Goal: Communication & Community: Answer question/provide support

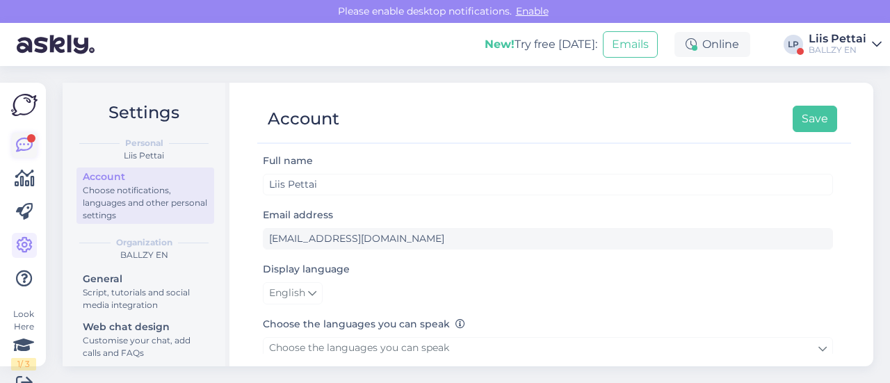
click at [21, 151] on icon at bounding box center [24, 145] width 17 height 17
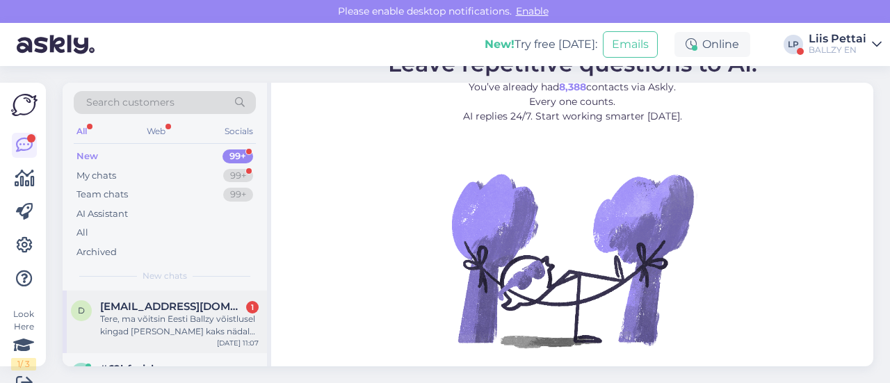
click at [189, 311] on span "[EMAIL_ADDRESS][DOMAIN_NAME]" at bounding box center [172, 306] width 145 height 13
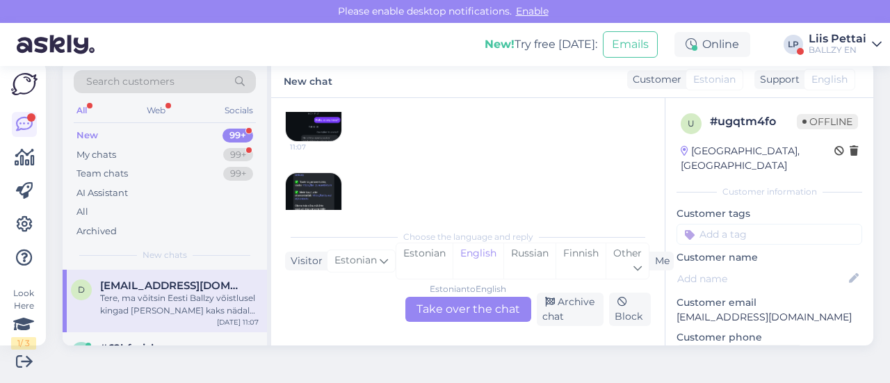
scroll to position [580, 0]
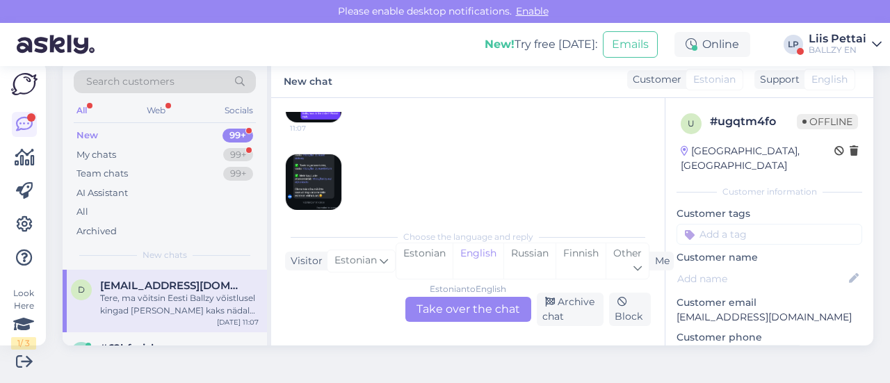
click at [464, 307] on div "Estonian to English Take over the chat" at bounding box center [468, 309] width 126 height 25
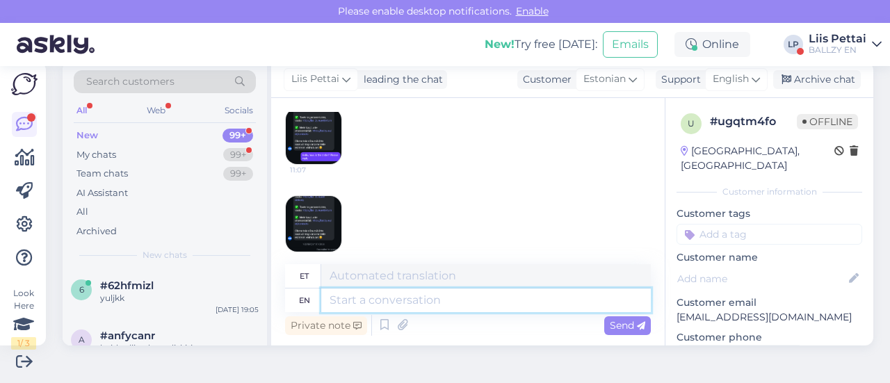
click at [462, 302] on textarea at bounding box center [485, 300] width 329 height 24
type textarea "tere, ka"
type textarea "siin"
type textarea "tere, kas s"
type textarea "tere, kas"
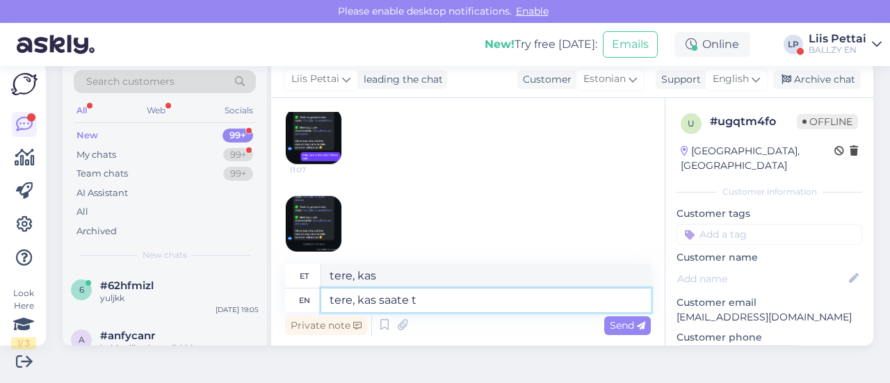
type textarea "tere, kas saate tä"
type textarea "tere, kui sate"
type textarea "tere, kas saate täpsustada mi"
type textarea "tere, kui saate täpsustada"
type textarea "tere, kas saate täpsustada mis"
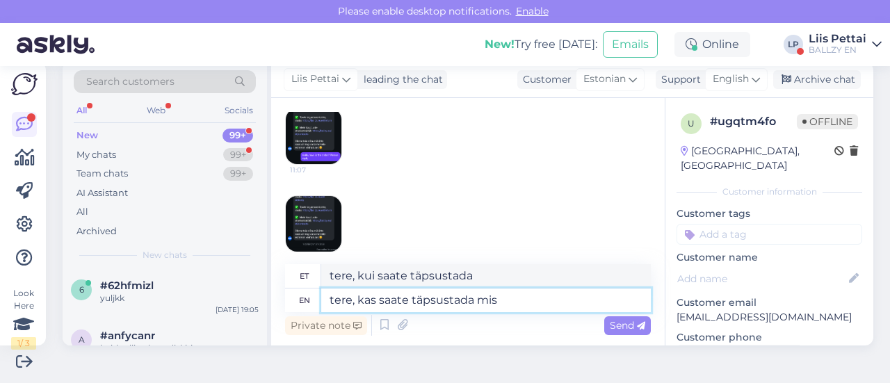
type textarea "tere, kas saate täpsustada mis"
type textarea "tere, kas saate täpsustada mis te o"
type textarea "tere, kas saate täpsustada mis te"
type textarea "tere, kas saate täpsustada mis te oma p"
type textarea "tere, kas saate täpsustada mis te oma"
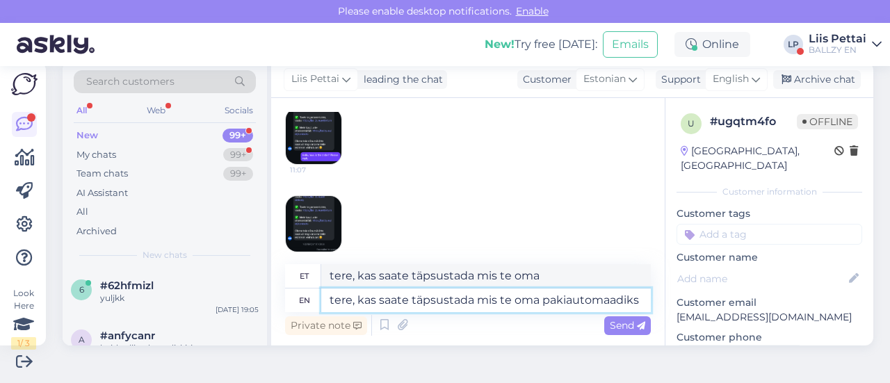
scroll to position [624, 0]
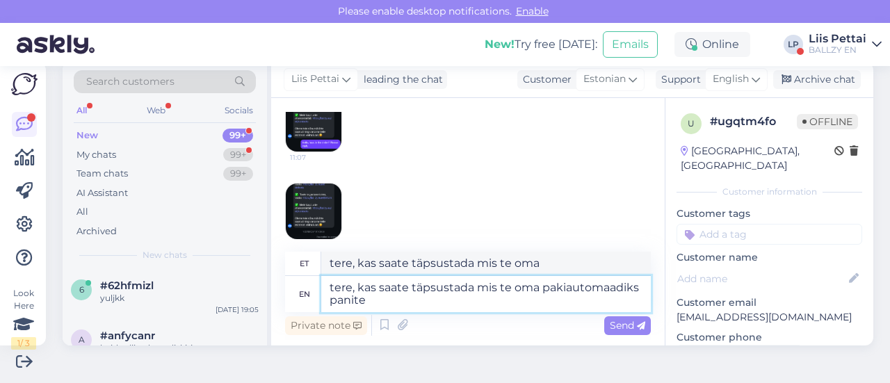
type textarea "tere, kas saate täpsustada mis te oma pakiautomaadiks panite?"
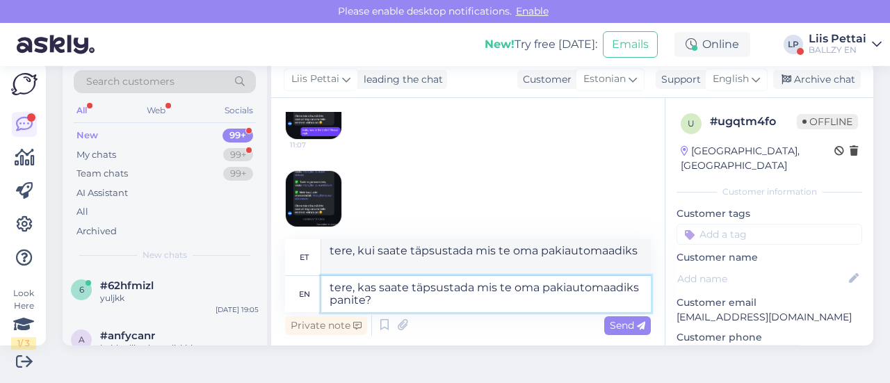
type textarea "tere, kas saate täpsustada mis te oma pakiautomaadiks panite?"
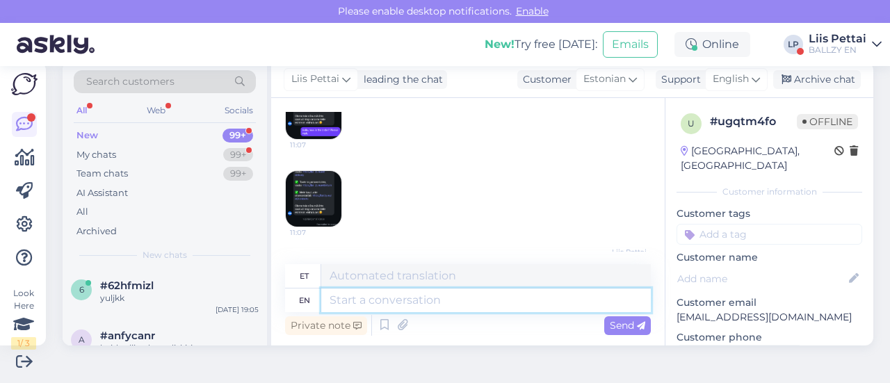
scroll to position [720, 0]
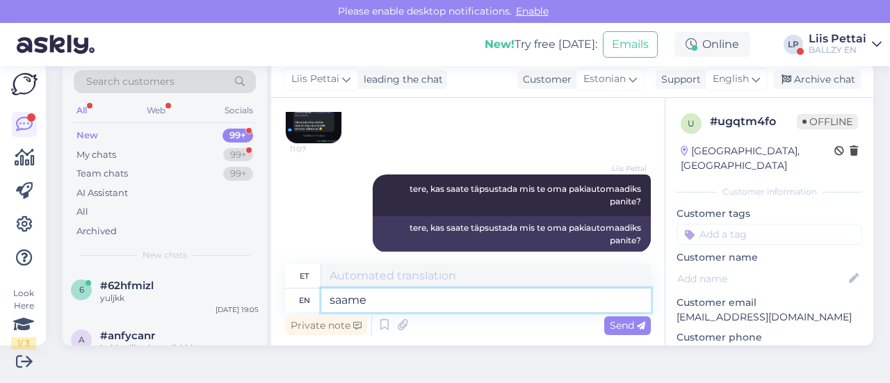
type textarea "saame s"
type textarea "saame"
type textarea "saame selle jä"
type textarea "sama selle"
type textarea "saame selle järgi uu"
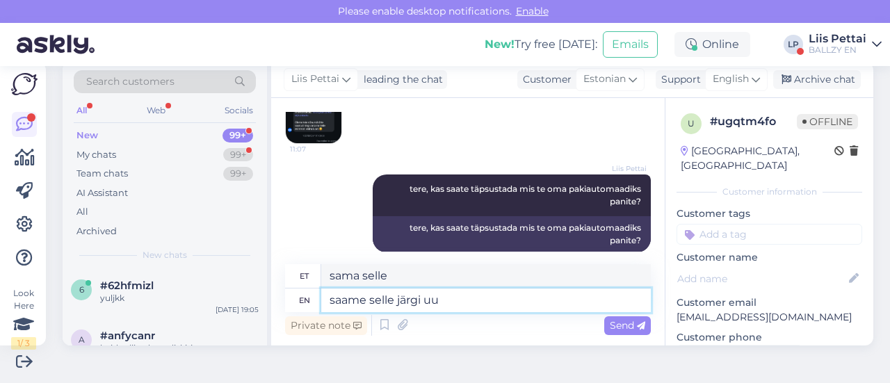
type textarea "sama selle järgi"
type textarea "saame selle järgi uurida"
type textarea "sama selle järgi uurima"
type textarea "saame selle järgi uurida"
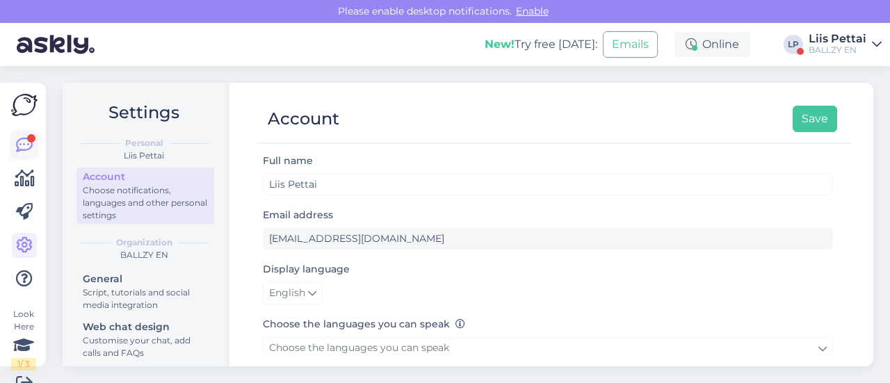
click at [31, 143] on icon at bounding box center [24, 145] width 17 height 17
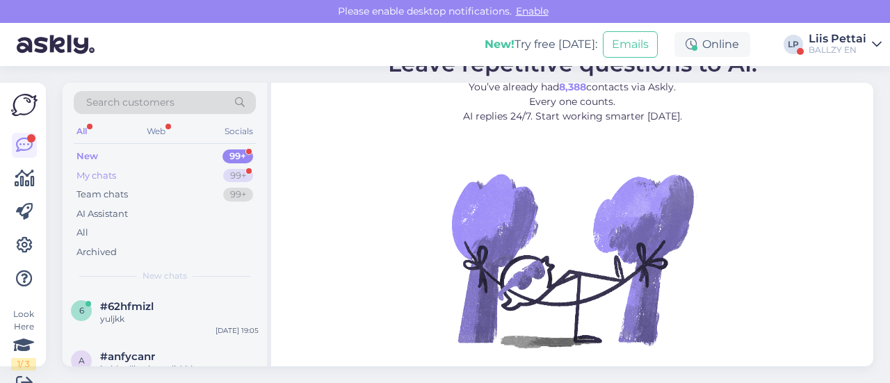
click at [104, 171] on div "My chats" at bounding box center [96, 176] width 40 height 14
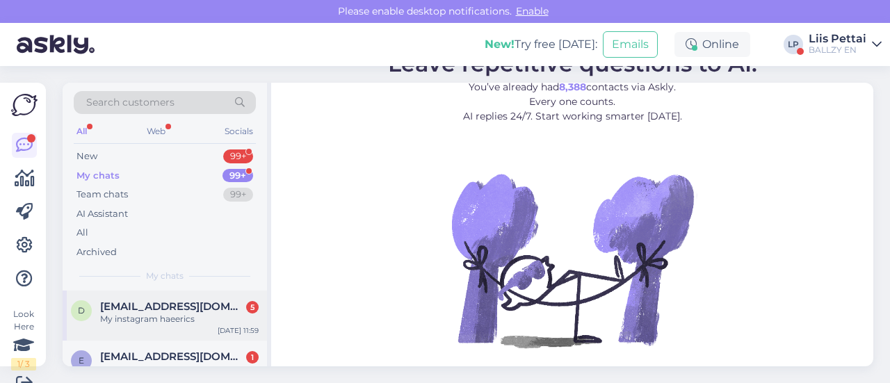
click at [135, 314] on div "My instagram haeerics" at bounding box center [179, 319] width 158 height 13
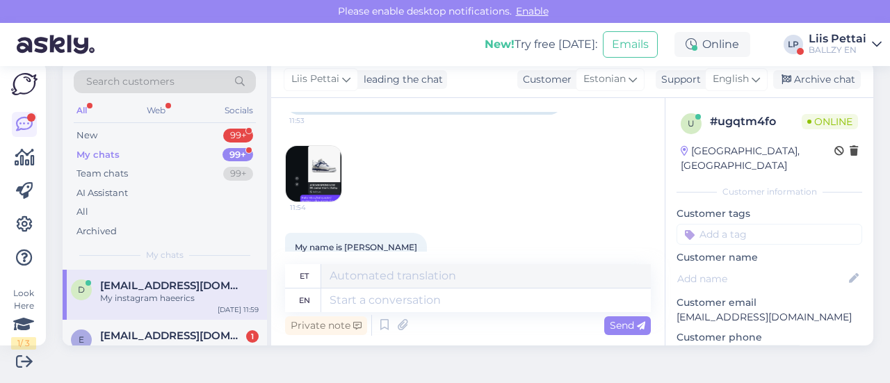
scroll to position [1044, 0]
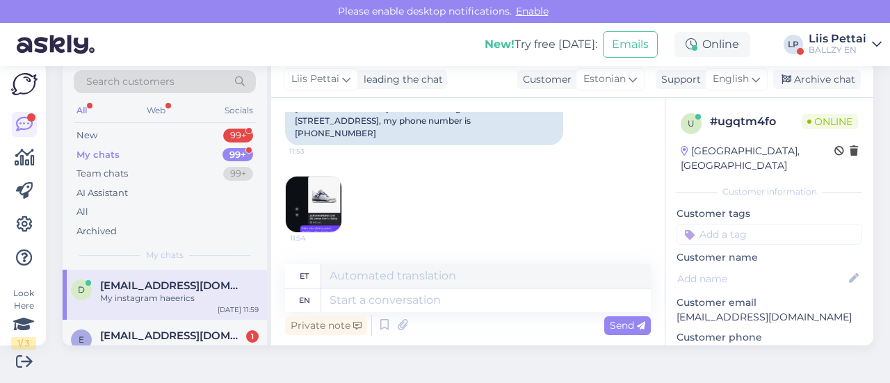
click at [327, 177] on img at bounding box center [314, 205] width 56 height 56
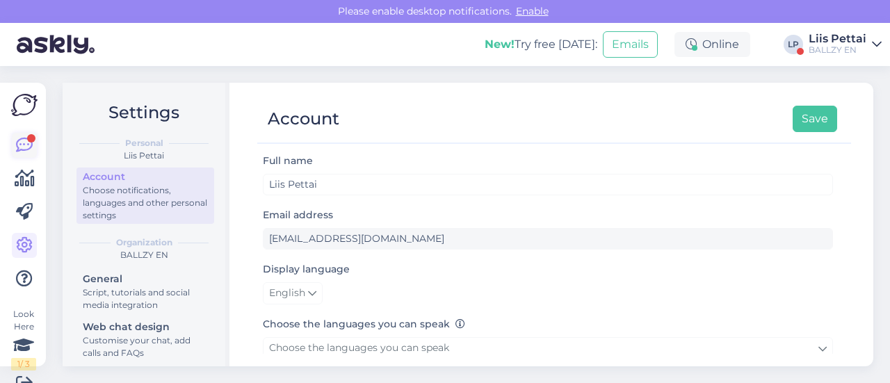
click at [19, 151] on icon at bounding box center [24, 145] width 17 height 17
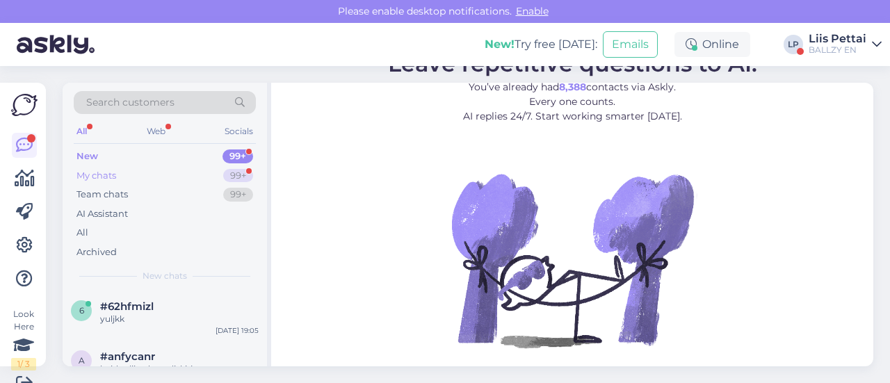
click at [134, 174] on div "My chats 99+" at bounding box center [165, 175] width 182 height 19
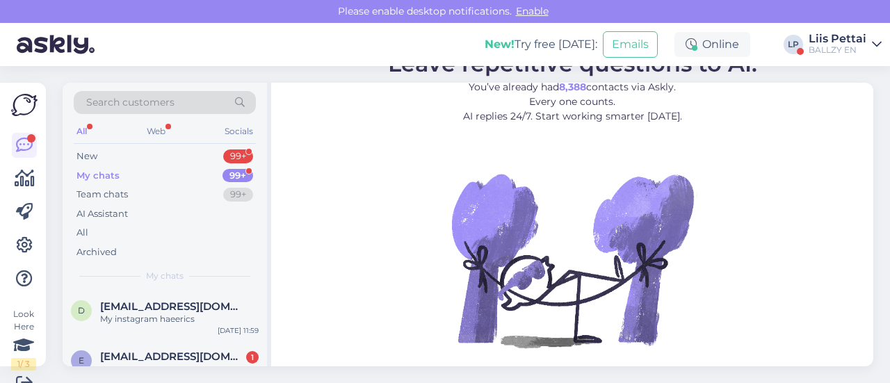
scroll to position [1, 0]
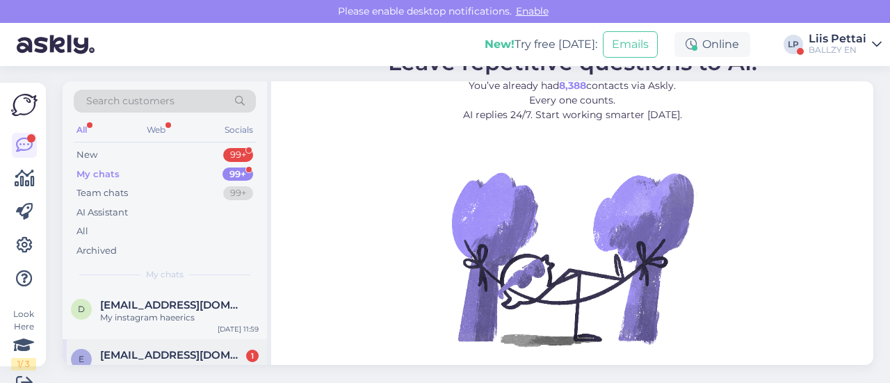
click at [177, 352] on span "[EMAIL_ADDRESS][DOMAIN_NAME]" at bounding box center [172, 355] width 145 height 13
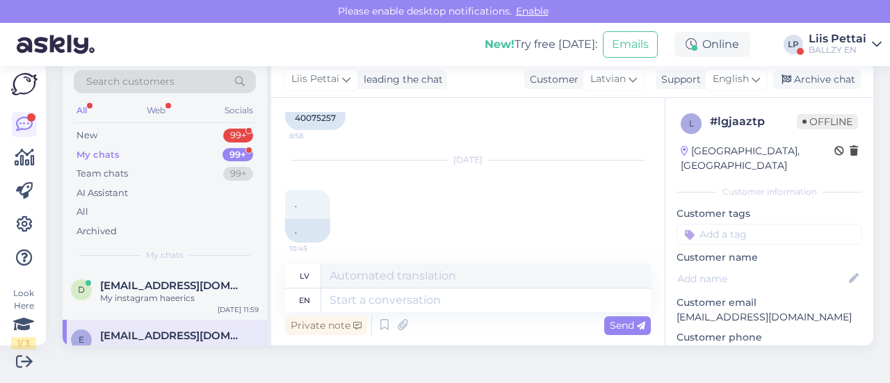
scroll to position [360, 0]
click at [147, 301] on div "My instagram haeerics" at bounding box center [179, 298] width 158 height 13
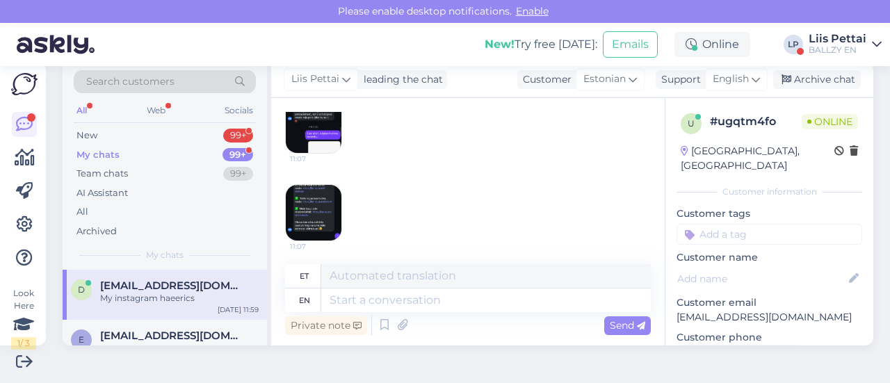
scroll to position [1361, 0]
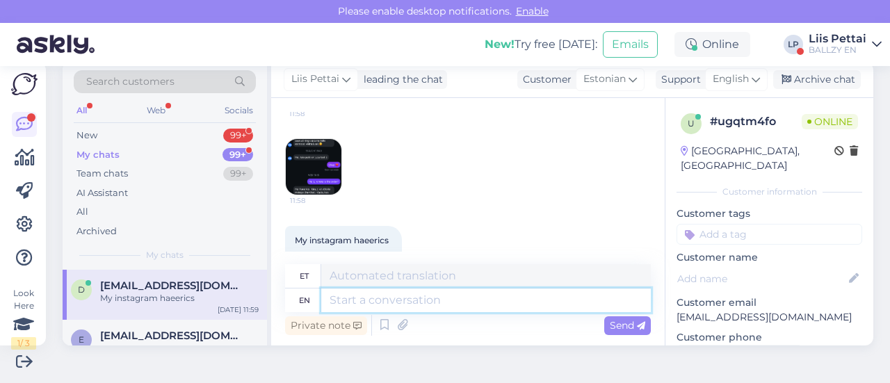
click at [495, 302] on textarea at bounding box center [485, 300] width 329 height 24
type textarea "hello, im"
type textarea "tere,"
type textarea "hello, im so"
type textarea "tere, ma olen"
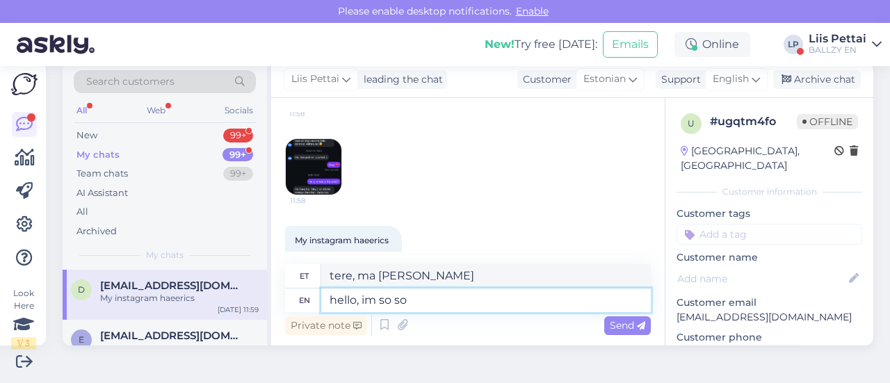
type textarea "hello, im so sor"
type textarea "tere, ma olen küll"
type textarea "hello, im so sorry, o"
type textarea "tere, mul on nii kahju,"
type textarea "hello, im so sorry, omniva ha"
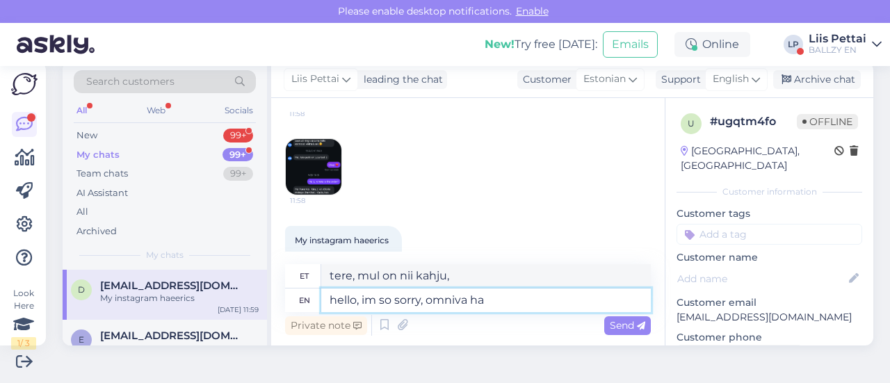
type textarea "Tere, vabandust, omniva"
type textarea "hello, im so sorry, omniva has los"
type textarea "Tere, mul on väga kahju, Omnival on"
type textarea "hello, im so sorry, omniva has lost y"
type textarea "Tere, mul on nii kahju, Omniva on kaotanud."
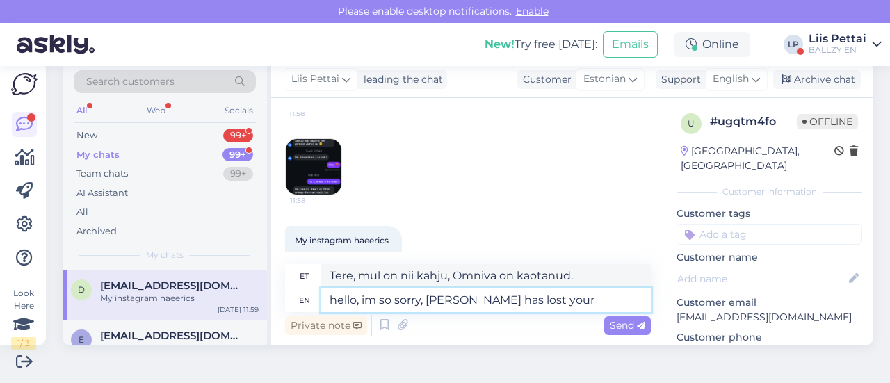
type textarea "hello, im so sorry, omniva has lost your p"
type textarea "Tere, mul on nii kahju, Omniva kaotas teie"
type textarea "hello, im so sorry, omniva has lost your package"
type textarea "Tere, mul on väga kahju, Omniva kaotas teie paki ära."
type textarea "hello, im so sorry, omniva has lost your package :S:S:S:Sa"
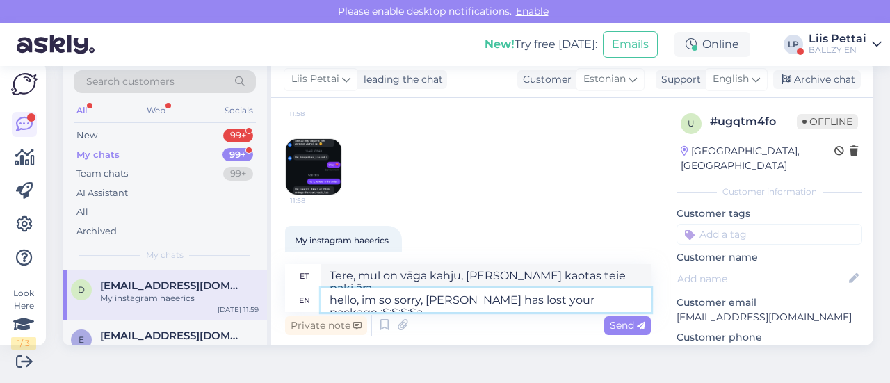
type textarea "Tere, mul on nii kahju, Omniva kaotas teie paki ära :S:S:S:S"
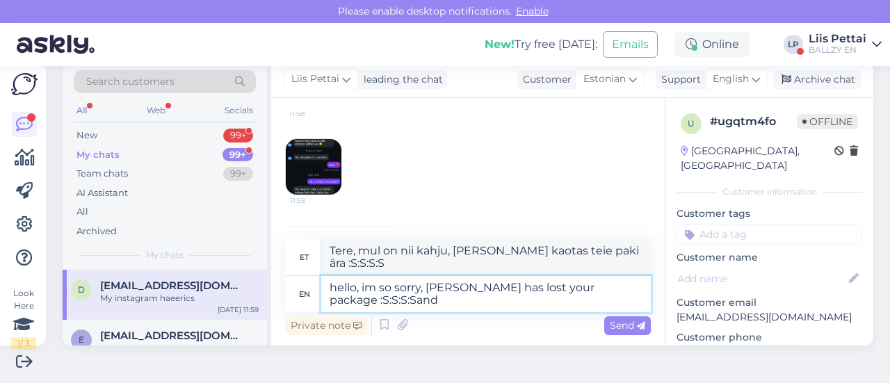
type textarea "hello, im so sorry, omniva has lost your package :S:S:S:Sand"
type textarea "Tere, mul on nii kahju, Omniva kaotas teie paki :S:S:S:Sand"
type textarea "hello, im so sorry, omniva has lost your package :S:S:S:S and t"
type textarea "Tere, mul on nii kahju, Omniva kaotas teie paki ära :S:S:S:S"
type textarea "hello, im so sorry, omniva has lost your package :S:S:S:S and the sh"
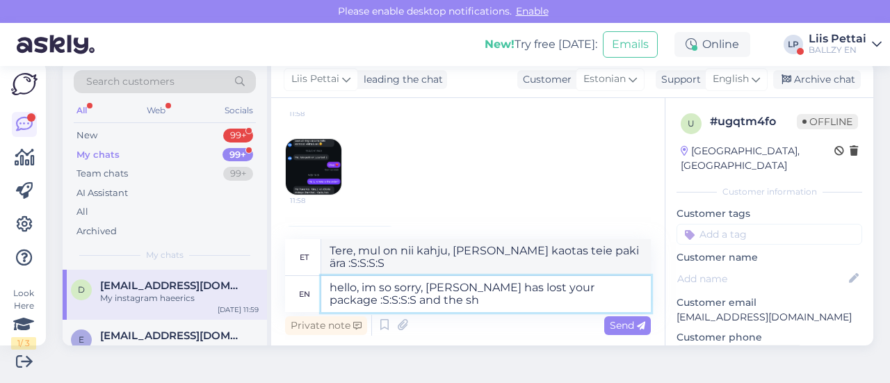
type textarea "Tere, mul on nii kahju, Omniva kaotas teie paki :S:S:S:S ja"
type textarea "hello, im so sorry, omniva has lost your package :S:S:S:S and the shoes yo"
type textarea "Tere, mul on nii kahju, Omniva kaotas teie paki :S:S:S:S ja kingad ära."
type textarea "hello, im so sorry, omniva has lost your package :S:S:S:S and the shoes you pi"
type textarea "Tere, mul on nii kahju, Omniva kaotas teie paki :S:S:S:S ja kingad, mis te sait…"
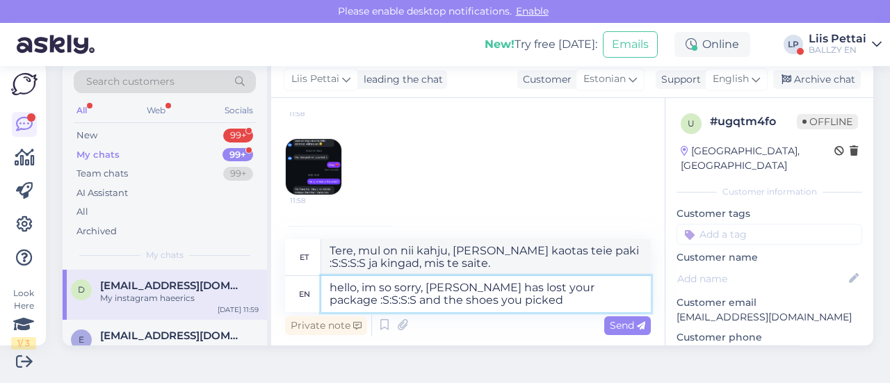
type textarea "hello, im so sorry, omniva has lost your package :S:S:S:S and the shoes you pic…"
type textarea "Tere, mul on nii kahju, Omniva kaotas teie paki :S:S:S:S ja teie valitud kingad."
type textarea "hello, im so sorry, omniva has lost your package :S:S:S:S and the shoes you pic…"
type textarea "Tere, mul on nii kahju, Omniva kaotas teie paki :S:S:S:S ja teie valitud kingad…"
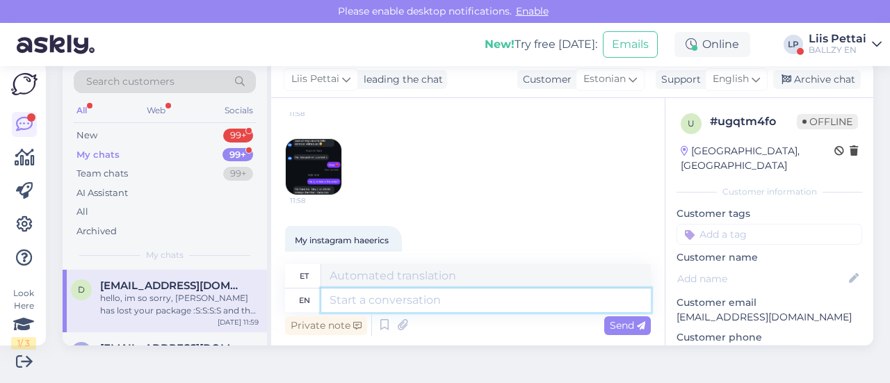
scroll to position [1470, 0]
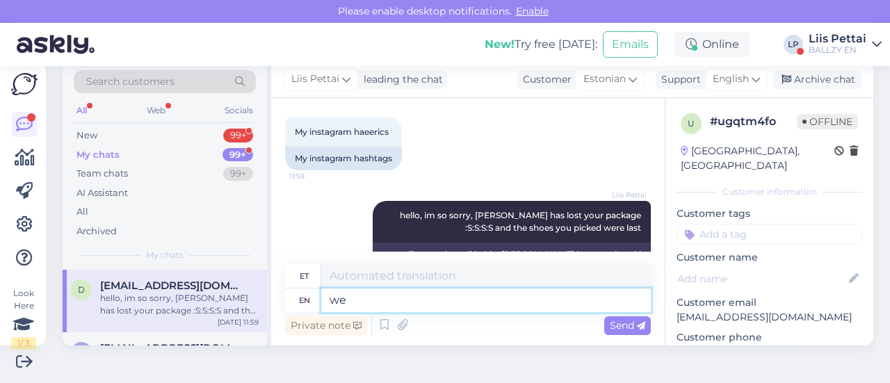
type textarea "we d"
type textarea "meie"
type textarea "we dont h"
type textarea "me ei"
type textarea "we dont have an"
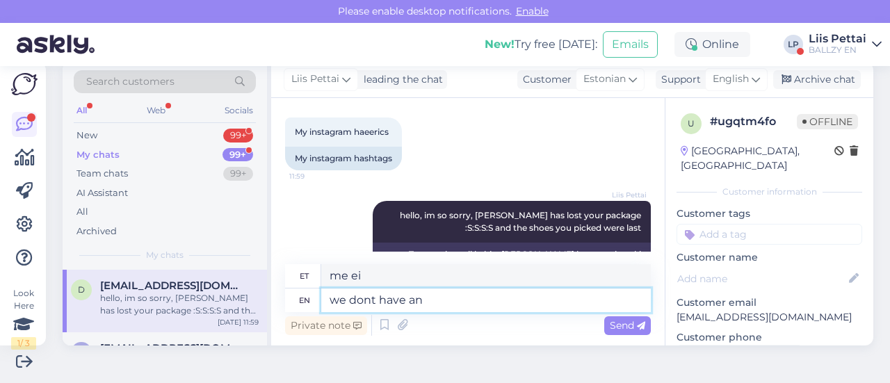
type textarea "meil pole"
type textarea "we dont have anymore"
type textarea "meil pole enam"
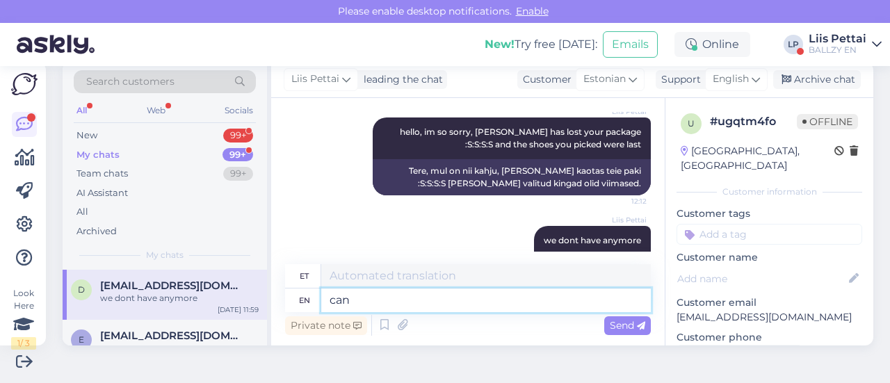
type textarea "can y"
type textarea "purk"
type textarea "can you"
type textarea "kas sa saad"
type textarea "can you choose s"
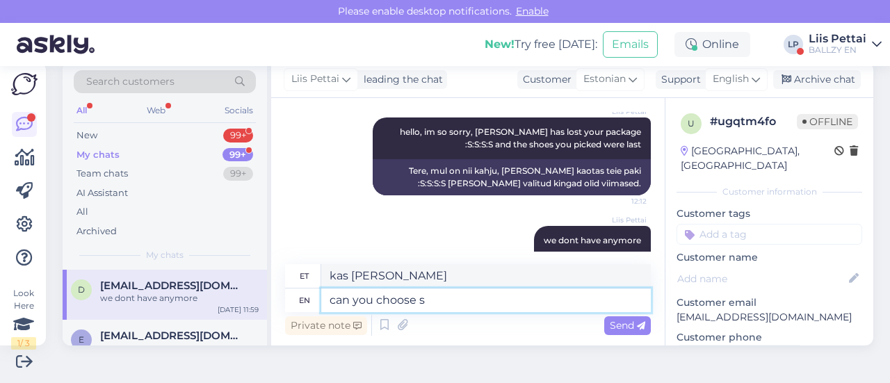
type textarea "kas sa saad valida"
type textarea "can you choose somethin"
type textarea "kas sa saad midagi valida"
type textarea "can you choose something else"
type textarea "kas sa saaksid midagi muud valida"
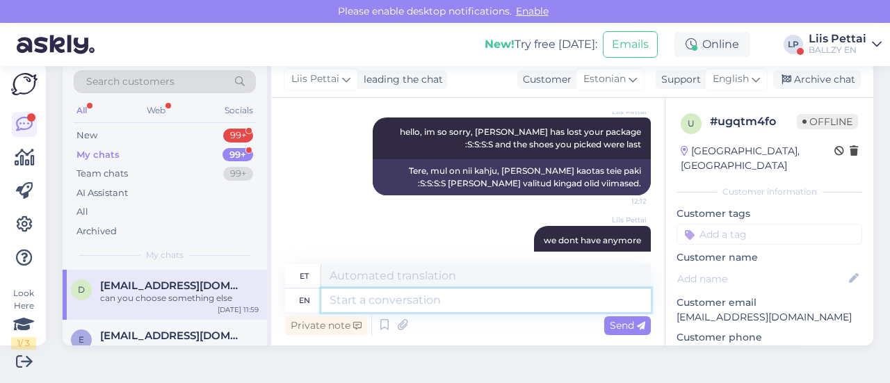
scroll to position [1636, 0]
